Goal: Task Accomplishment & Management: Manage account settings

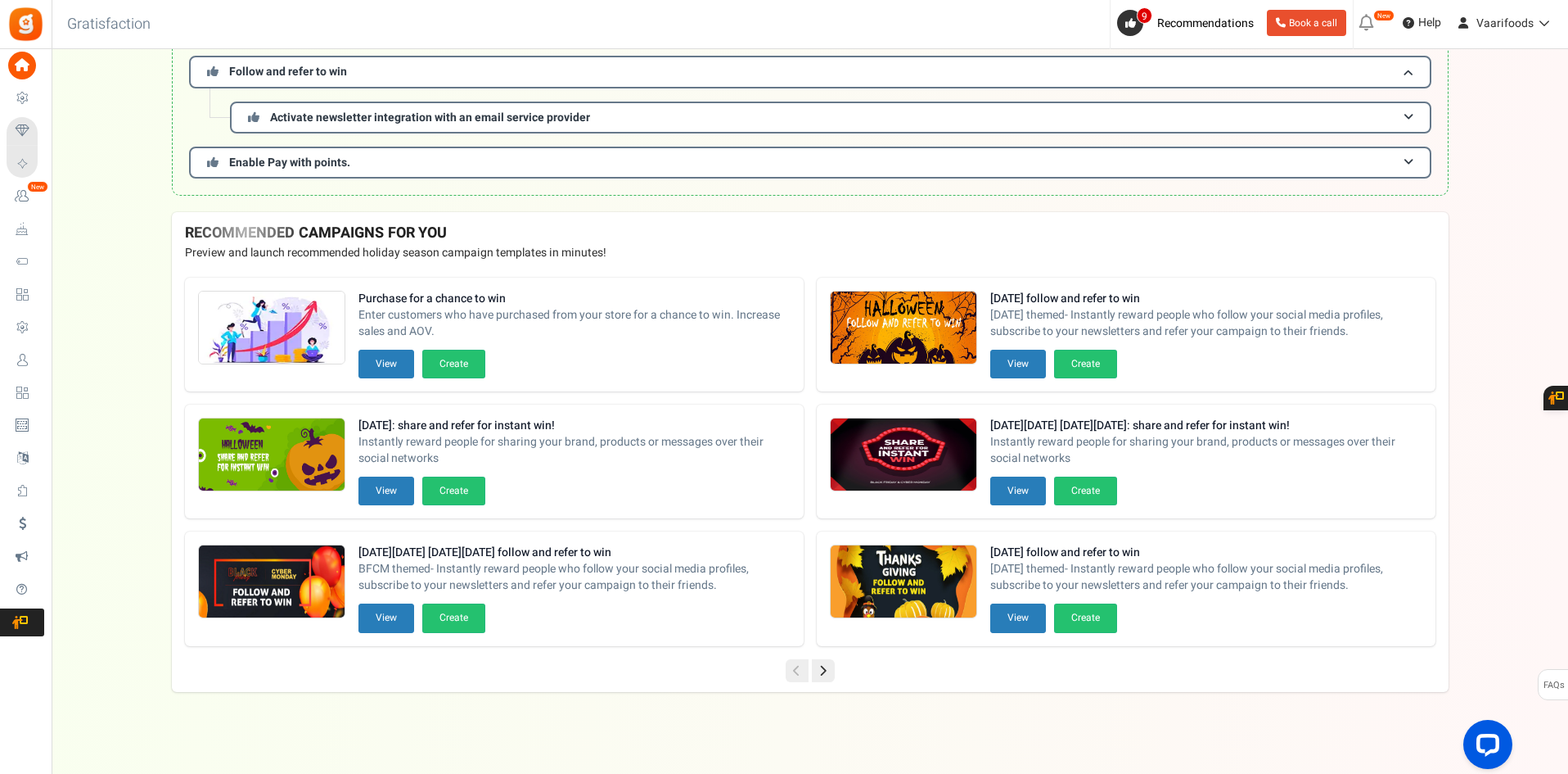
click at [0, 0] on span "Campaigns" at bounding box center [0, 0] width 0 height 0
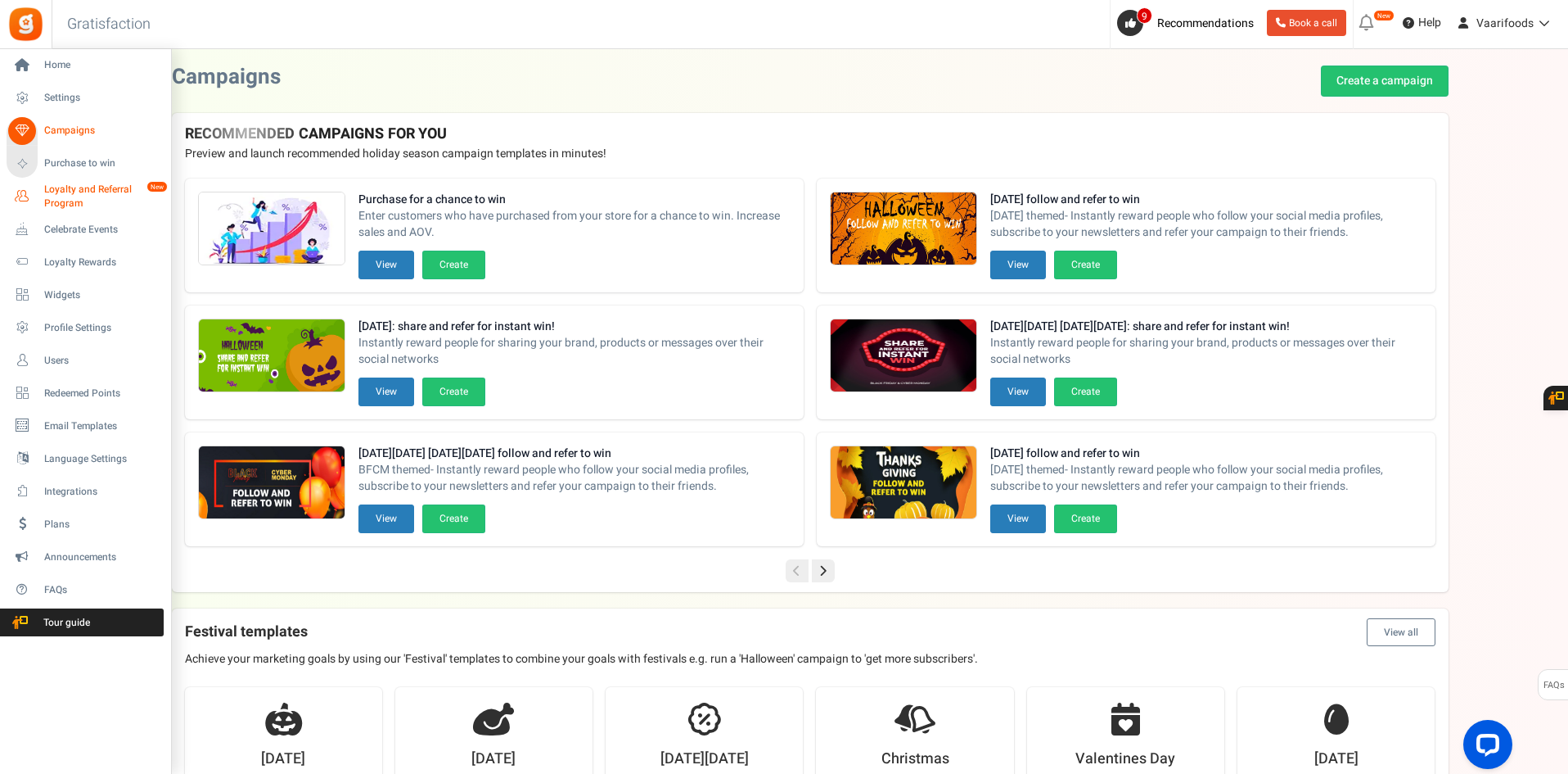
click at [66, 199] on span "Loyalty and Referral Program" at bounding box center [103, 196] width 119 height 28
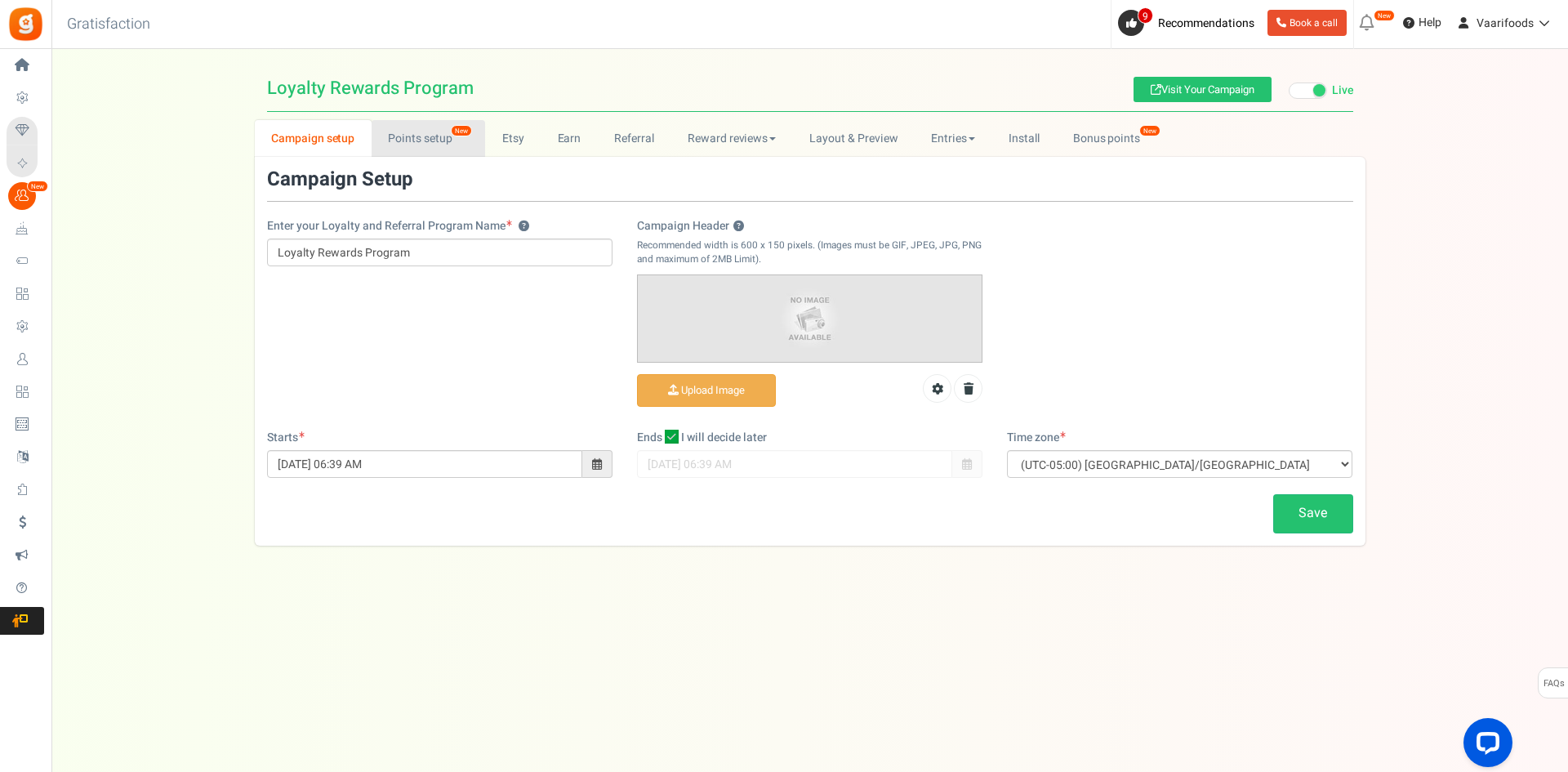
click at [428, 134] on link "Points setup New" at bounding box center [428, 138] width 114 height 37
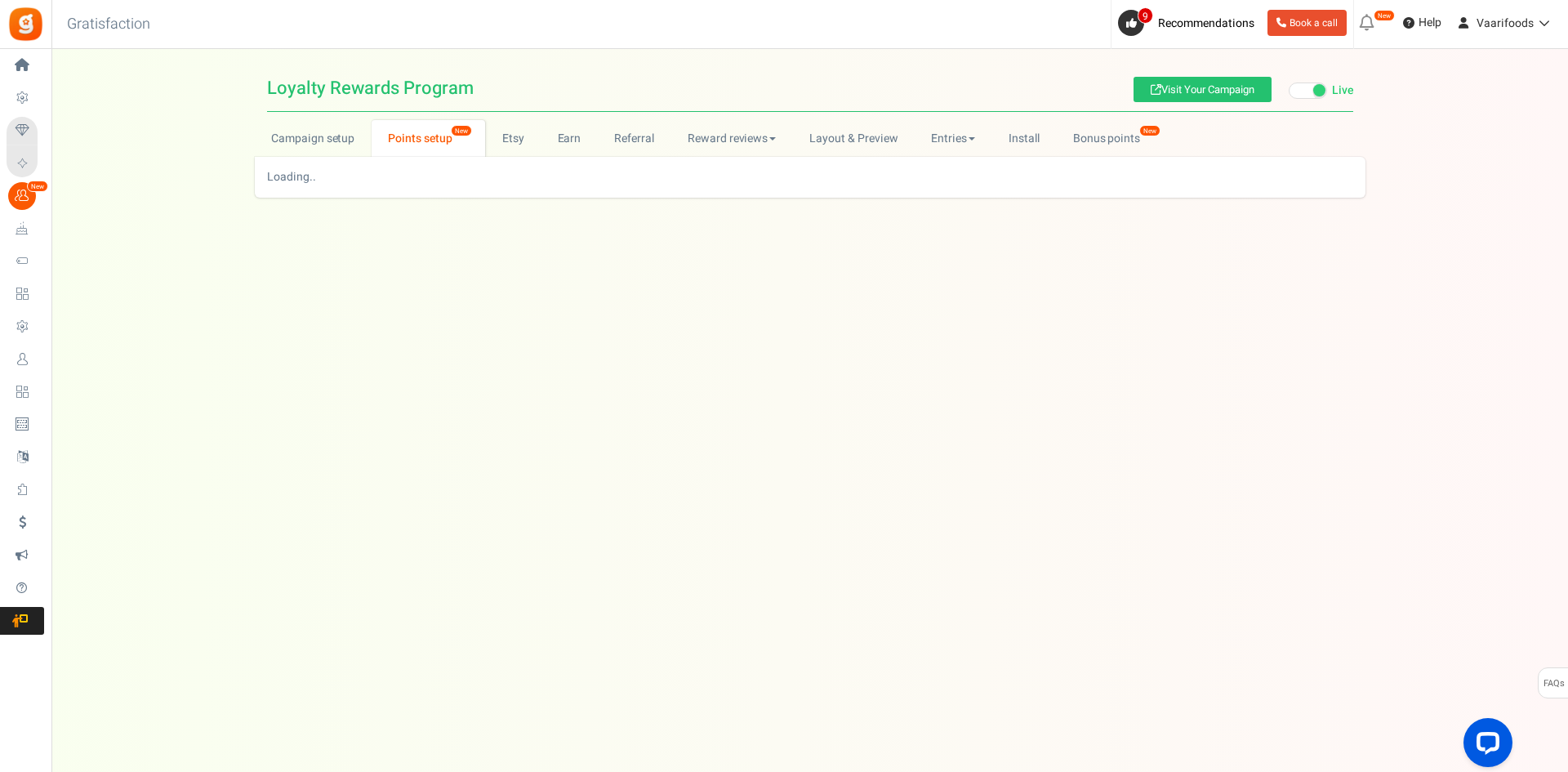
select select
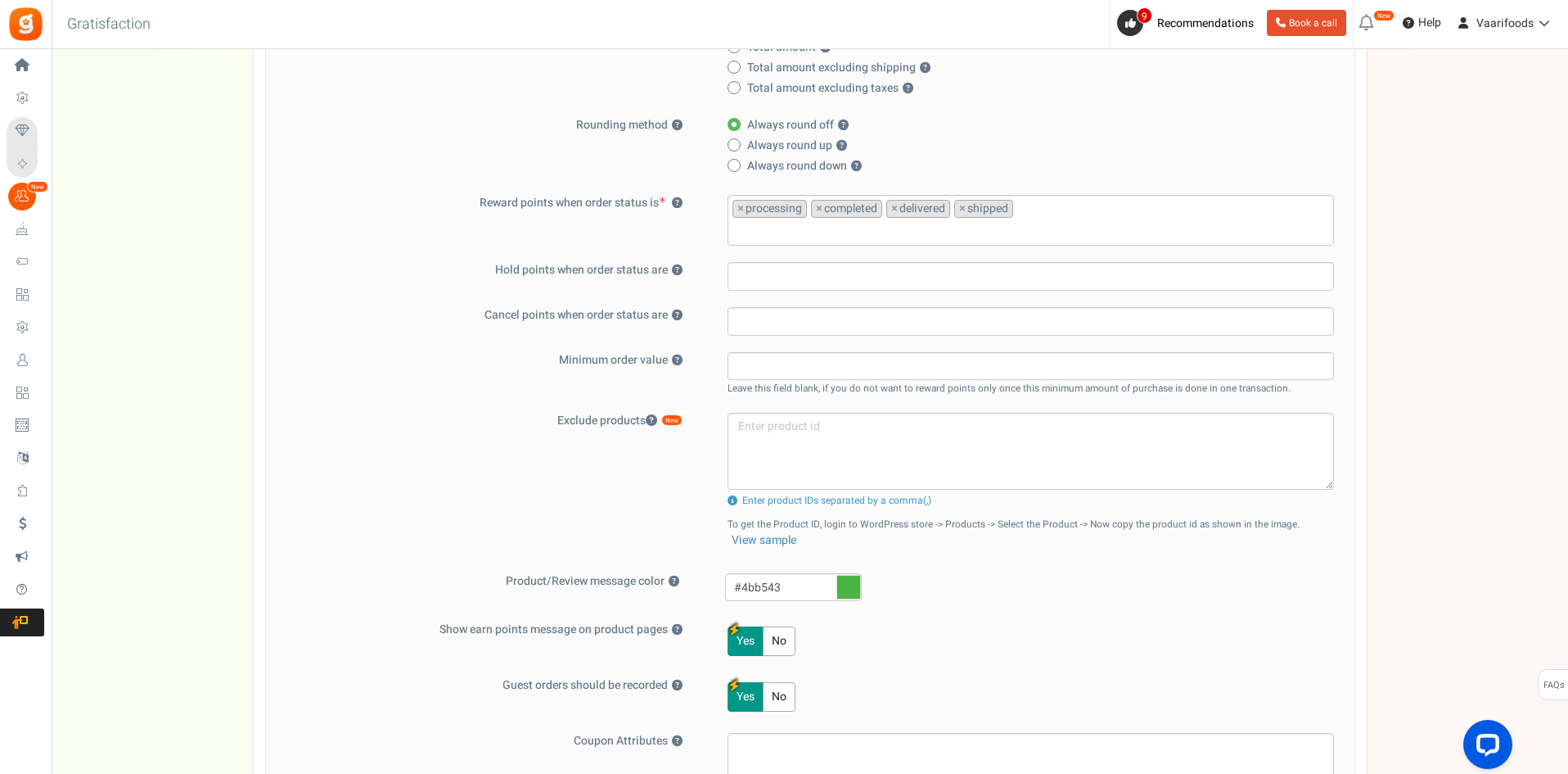
scroll to position [849, 0]
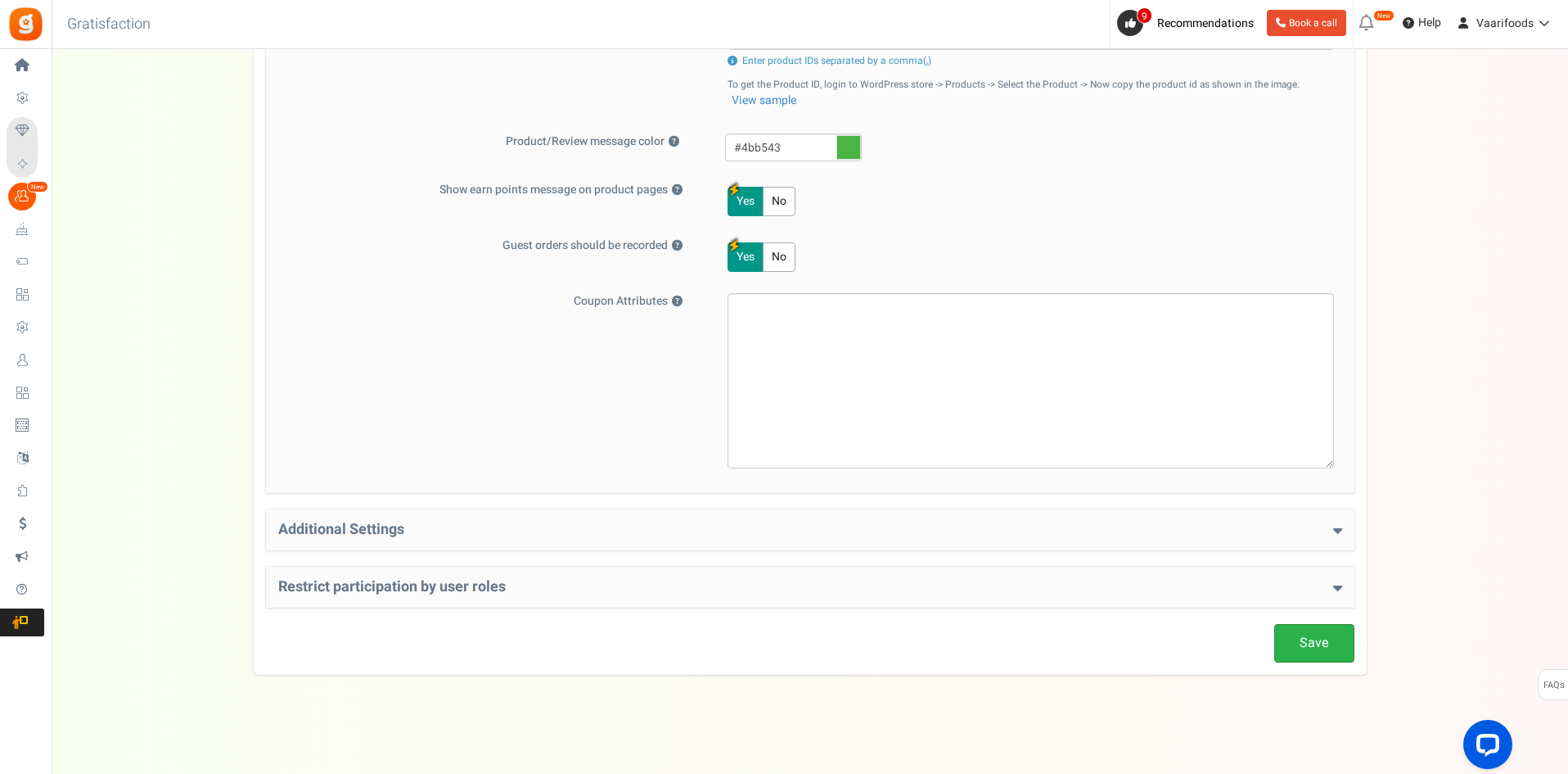
click at [1314, 646] on link "Save" at bounding box center [1314, 643] width 80 height 39
click at [1190, 18] on span "Recommendations" at bounding box center [1205, 22] width 97 height 17
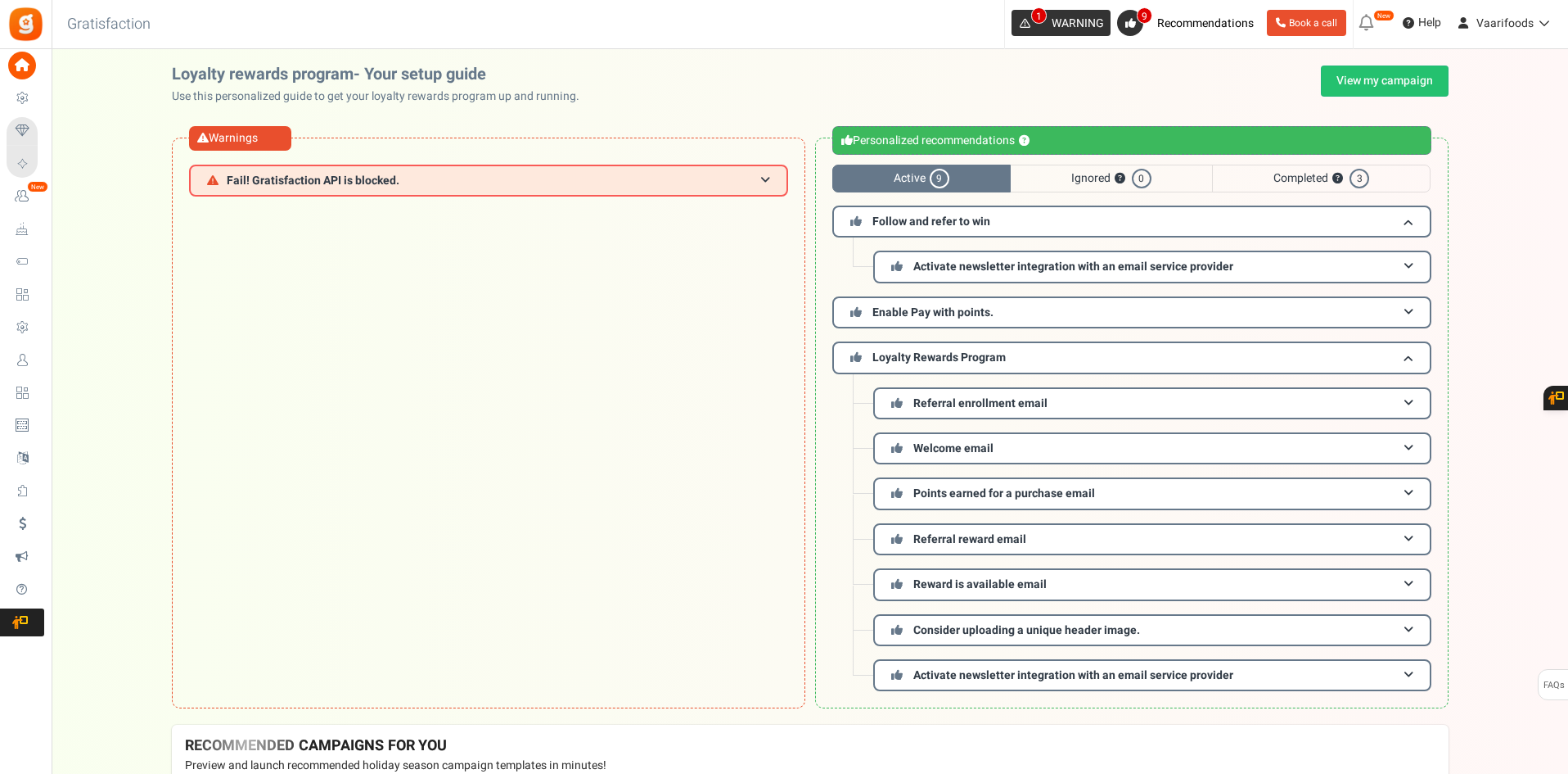
click at [1062, 22] on span "WARNING" at bounding box center [1078, 22] width 52 height 17
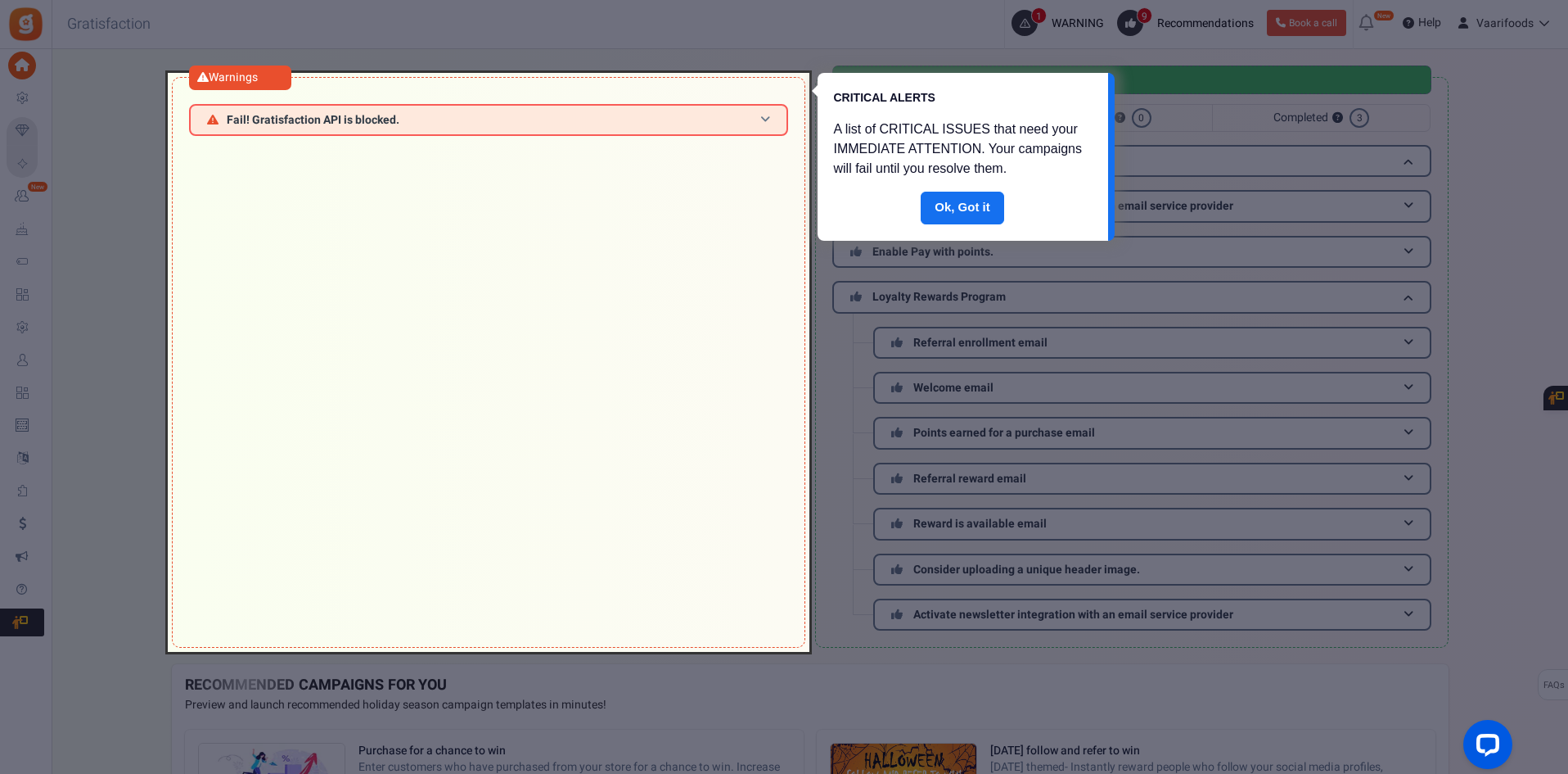
click at [312, 180] on div at bounding box center [488, 362] width 642 height 579
click at [939, 199] on link "Done" at bounding box center [962, 207] width 83 height 32
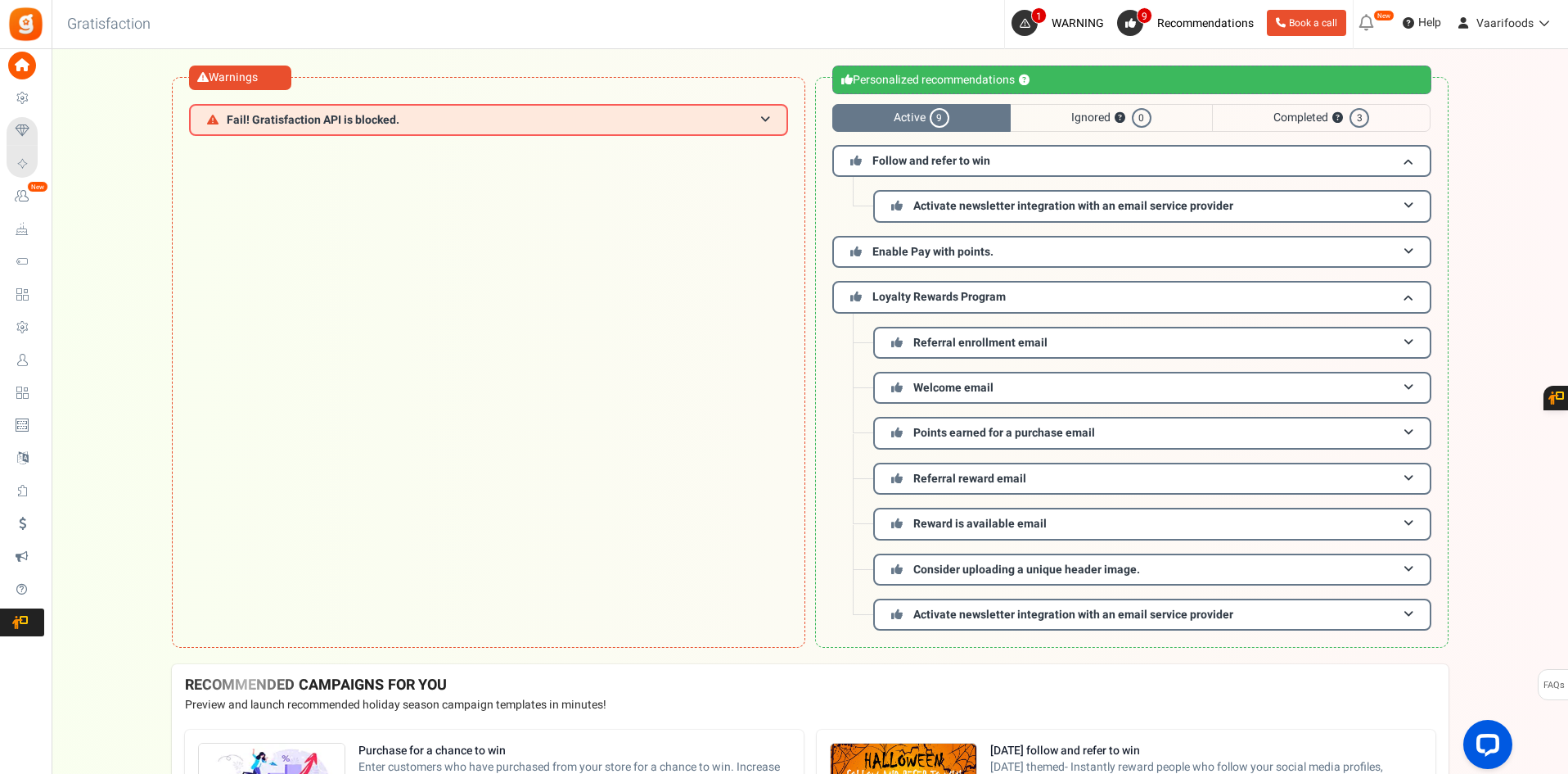
click at [345, 125] on span "Fail! Gratisfaction API is blocked." at bounding box center [313, 120] width 172 height 13
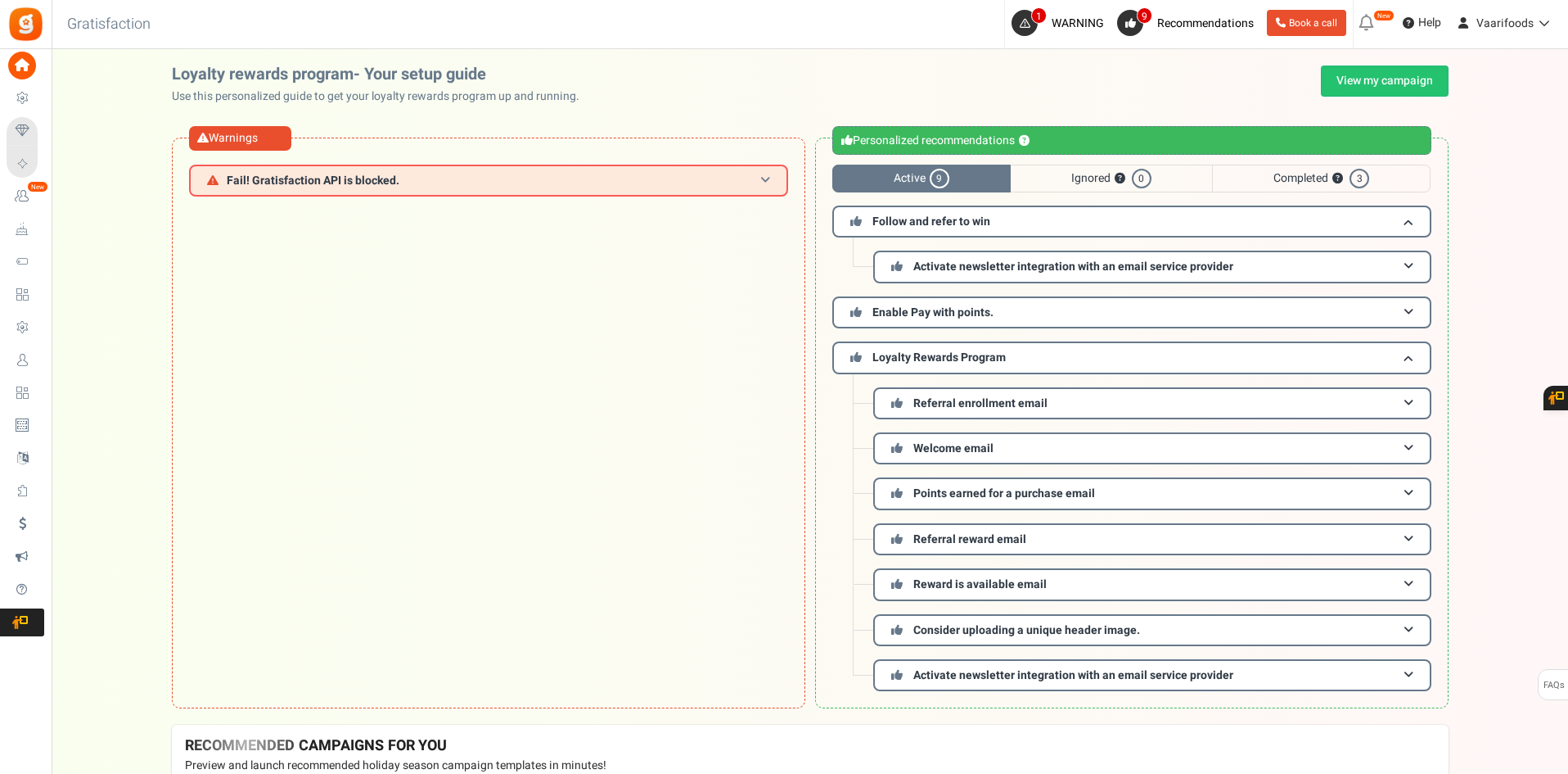
click at [322, 179] on span "Fail! Gratisfaction API is blocked." at bounding box center [313, 180] width 172 height 13
